Goal: Communication & Community: Answer question/provide support

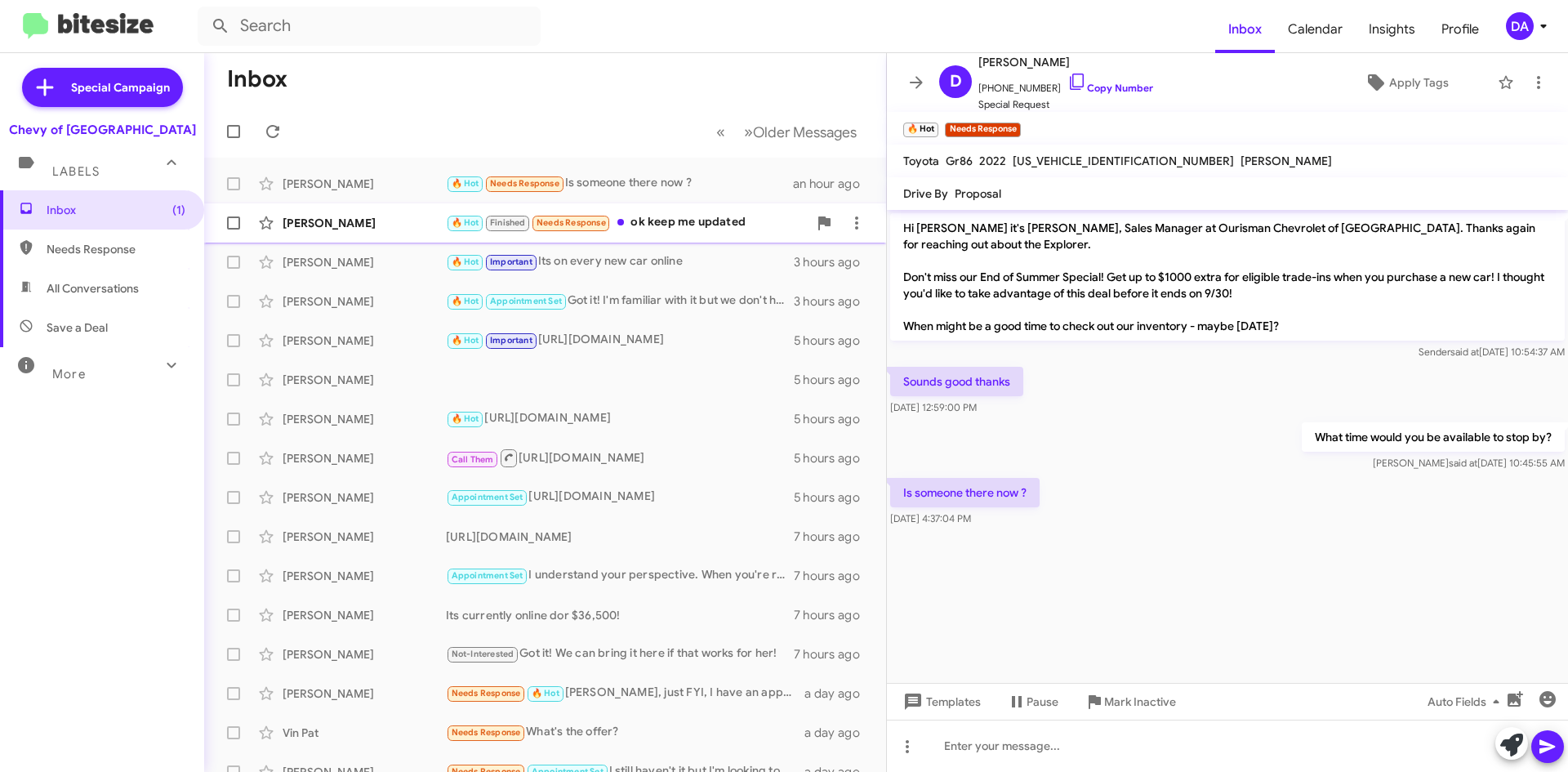
click at [746, 223] on div "🔥 Hot Finished Needs Response ok keep me updated" at bounding box center [627, 222] width 362 height 19
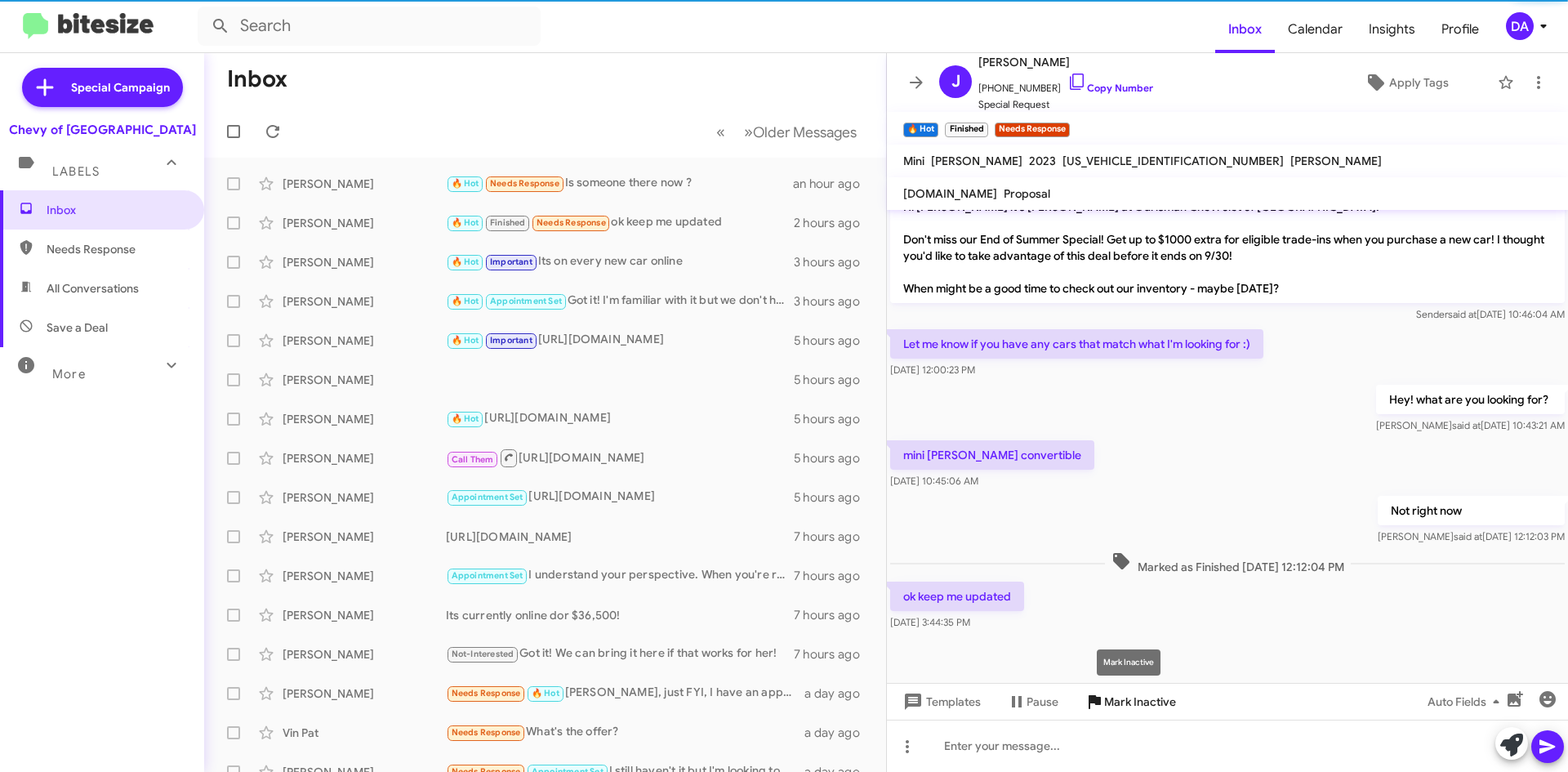
click at [1165, 709] on span "Mark Inactive" at bounding box center [1140, 701] width 72 height 29
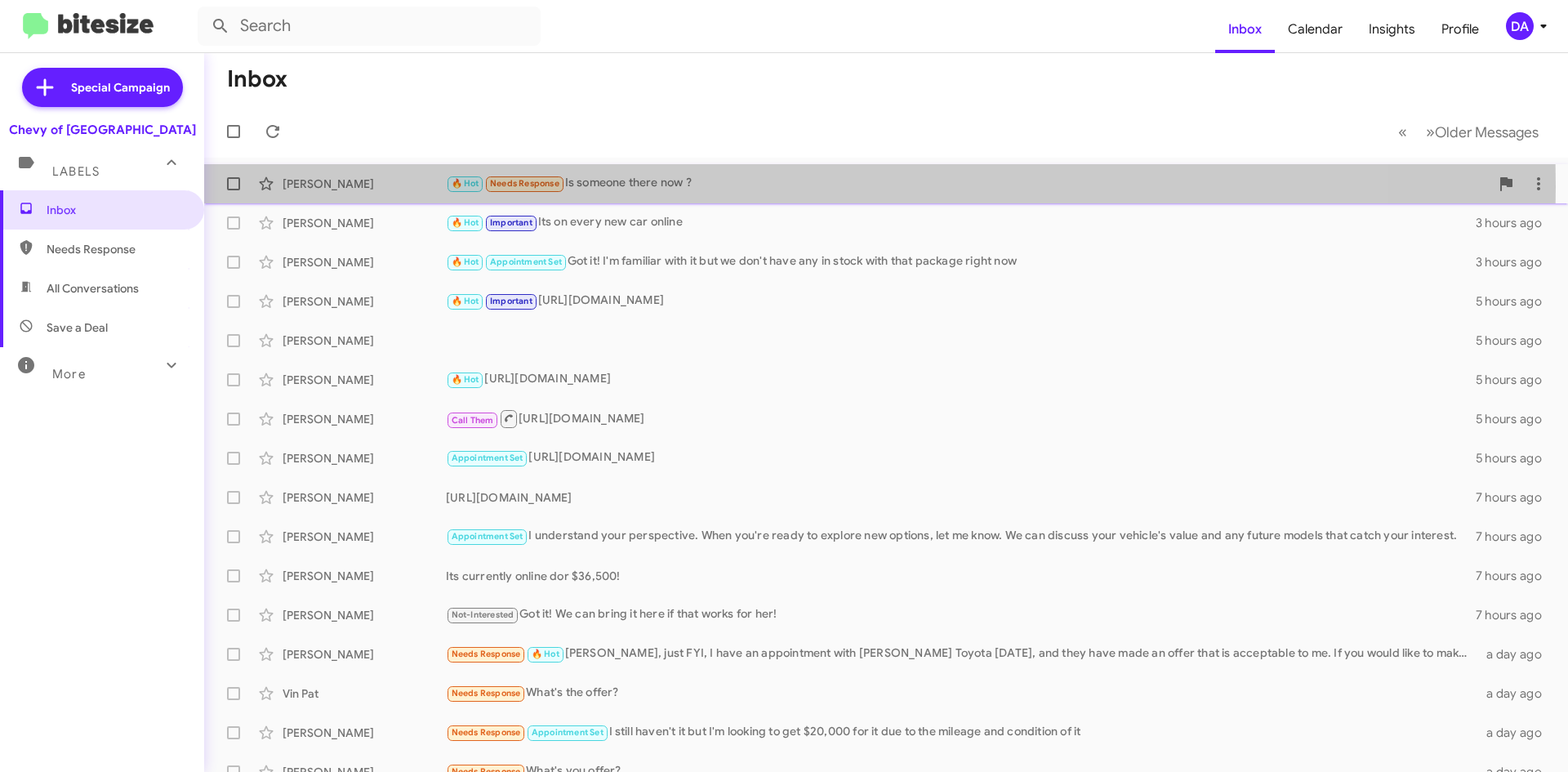
click at [642, 187] on div "🔥 Hot Needs Response Is someone there now ?" at bounding box center [968, 183] width 1044 height 19
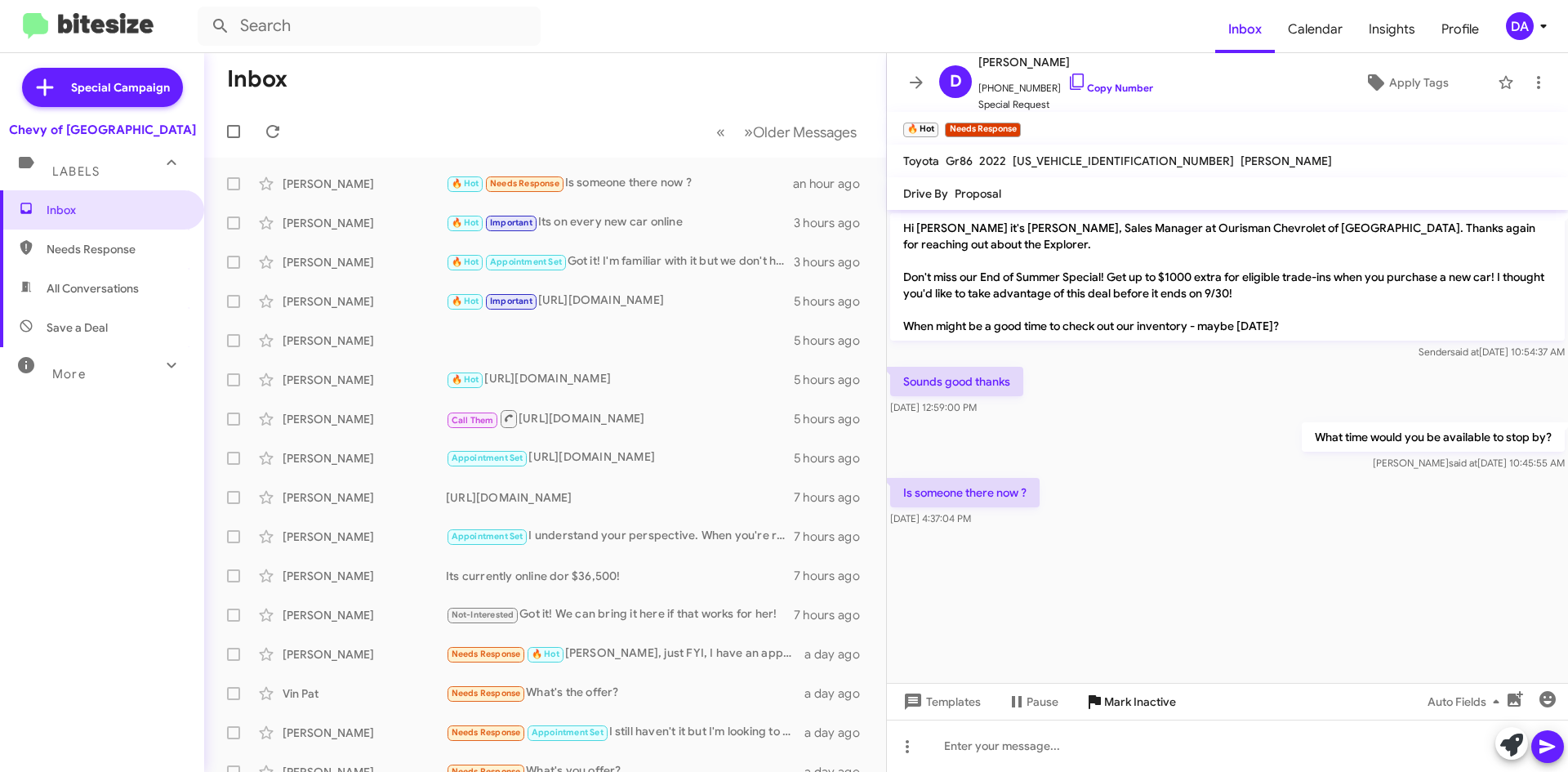
click at [1131, 706] on span "Mark Inactive" at bounding box center [1140, 701] width 72 height 29
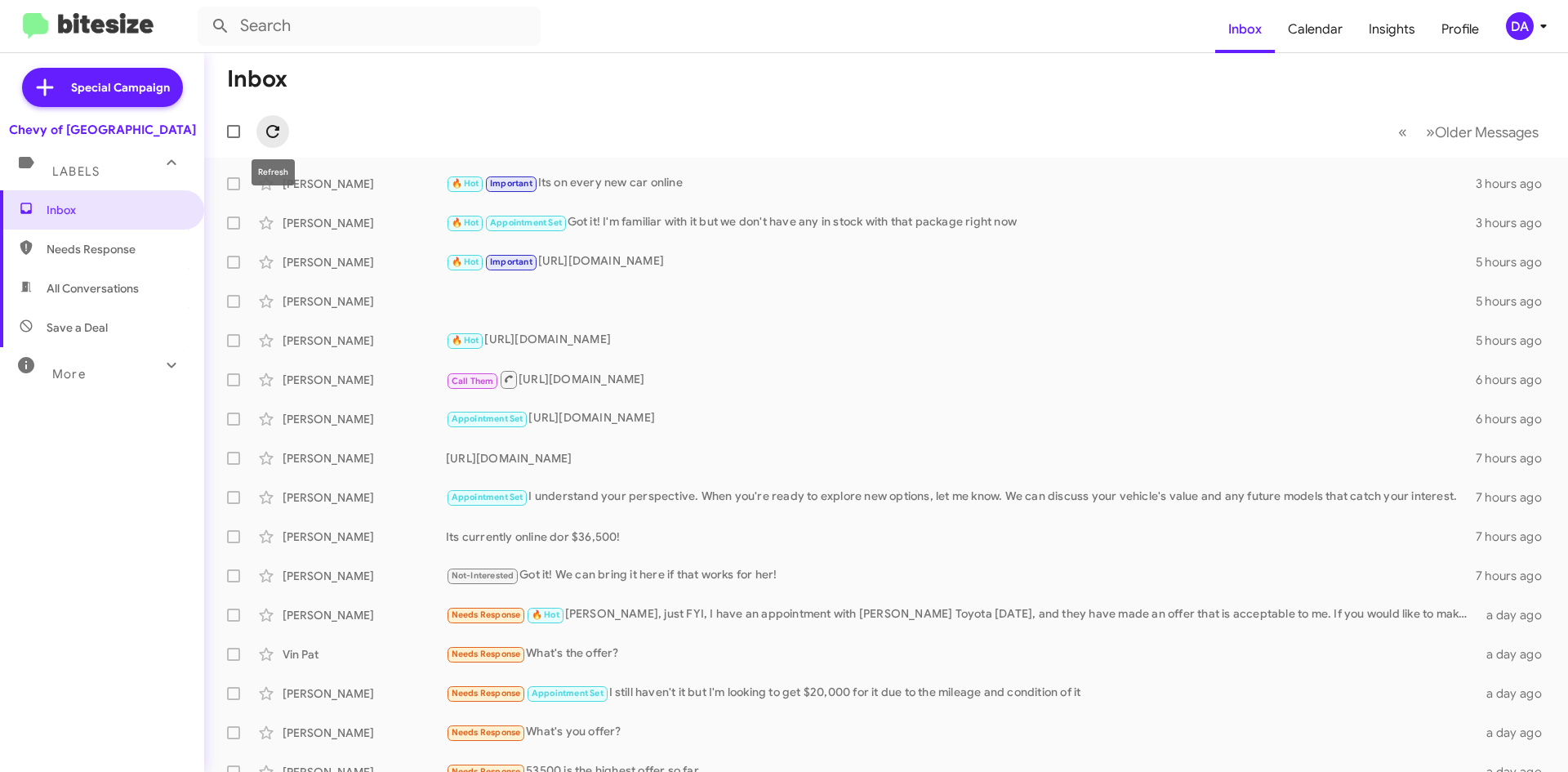
click at [283, 138] on span at bounding box center [272, 132] width 32 height 20
